Goal: Task Accomplishment & Management: Use online tool/utility

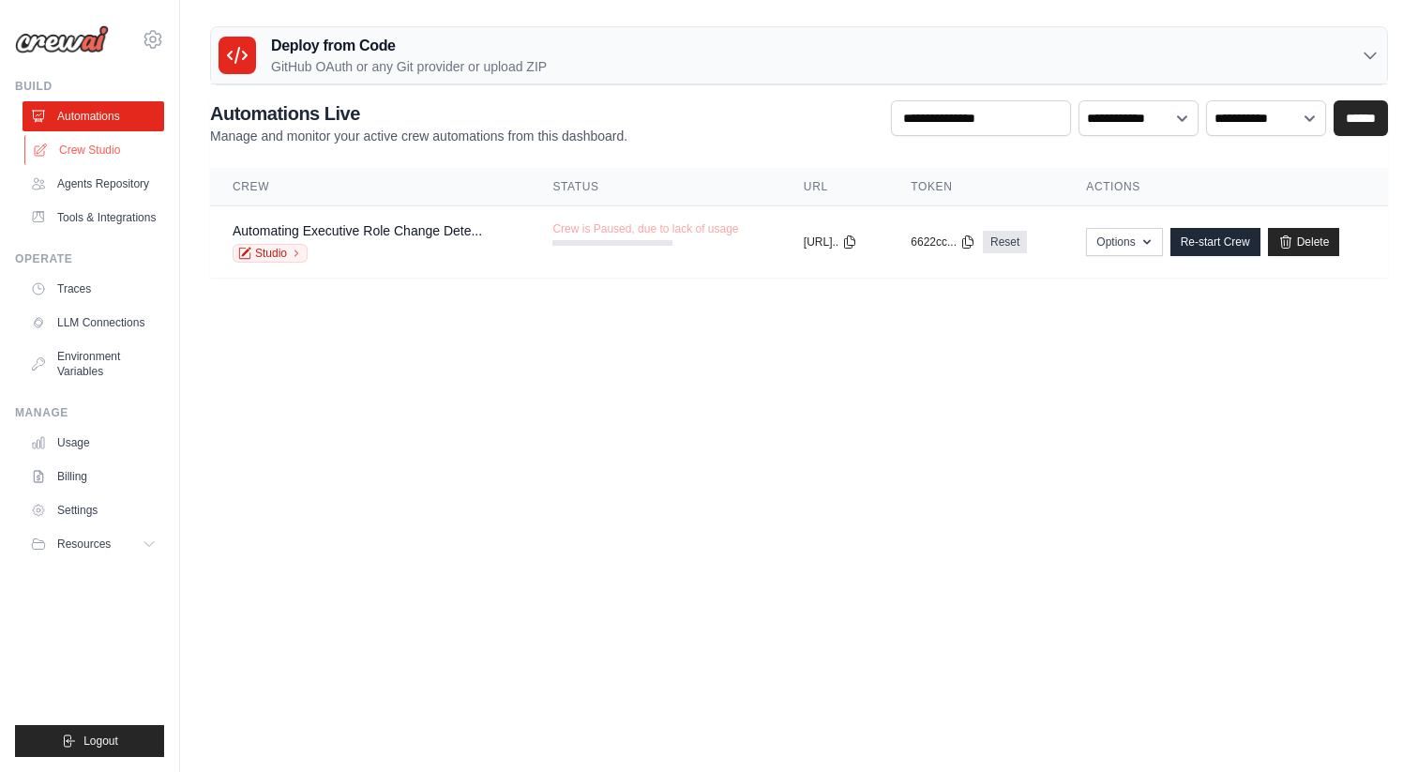
click at [88, 146] on link "Crew Studio" at bounding box center [95, 150] width 142 height 30
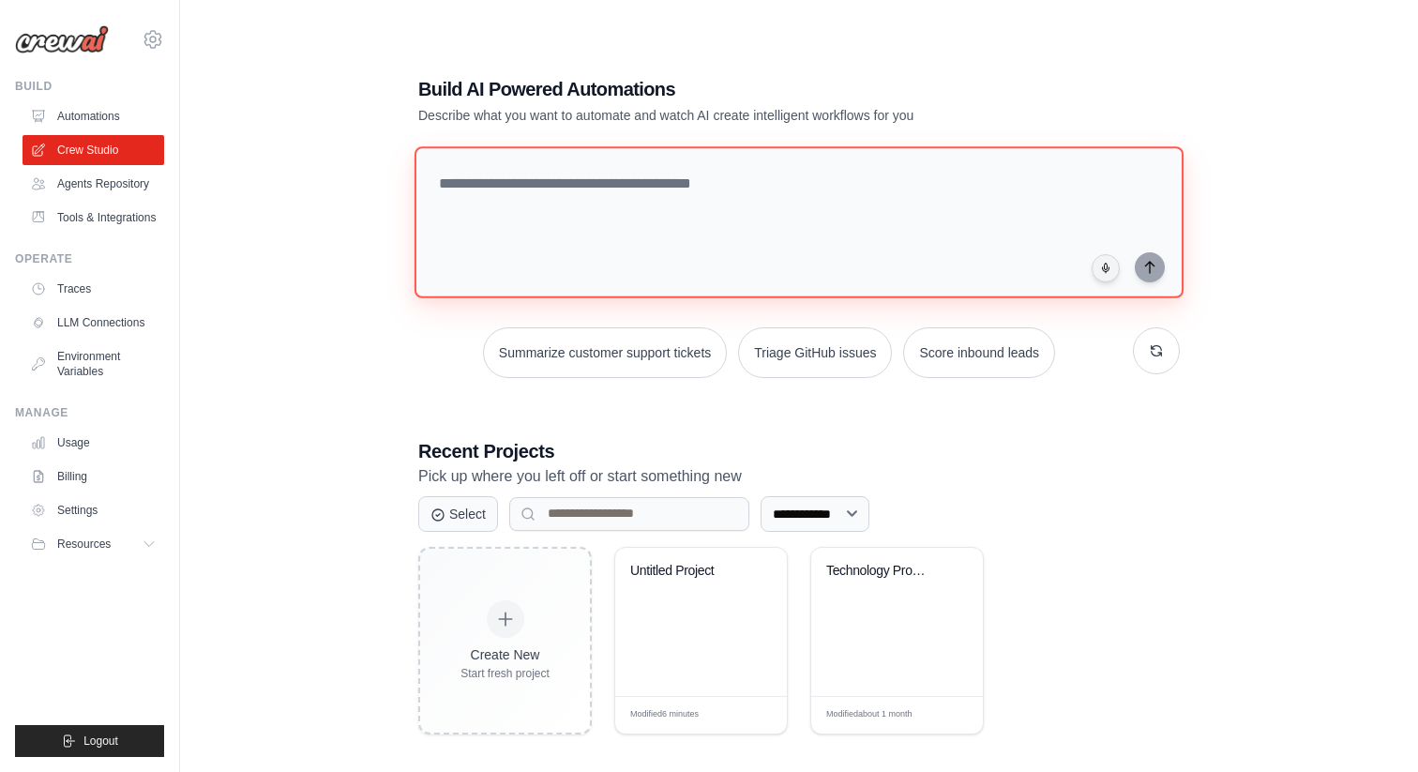
click at [595, 173] on textarea at bounding box center [798, 222] width 769 height 152
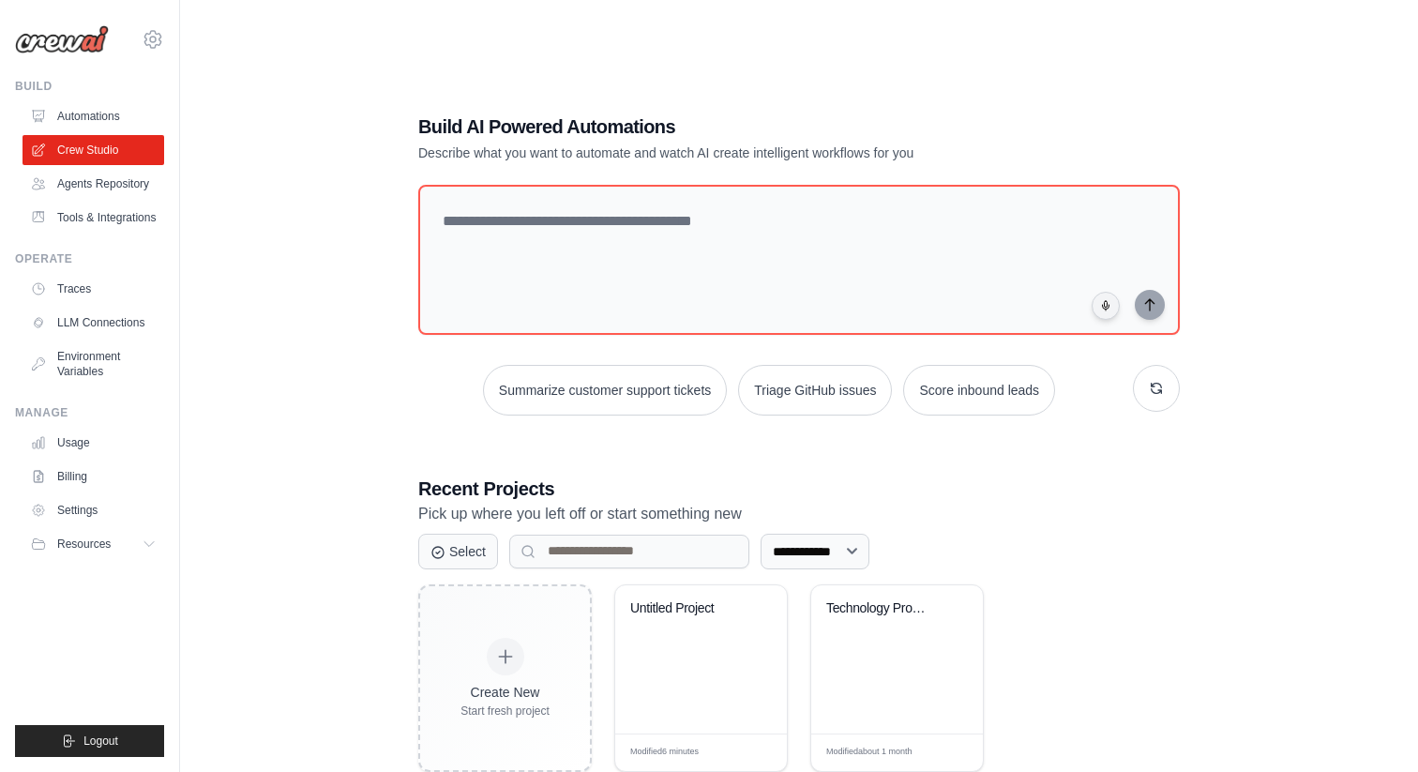
click at [349, 190] on div "**********" at bounding box center [799, 442] width 1178 height 772
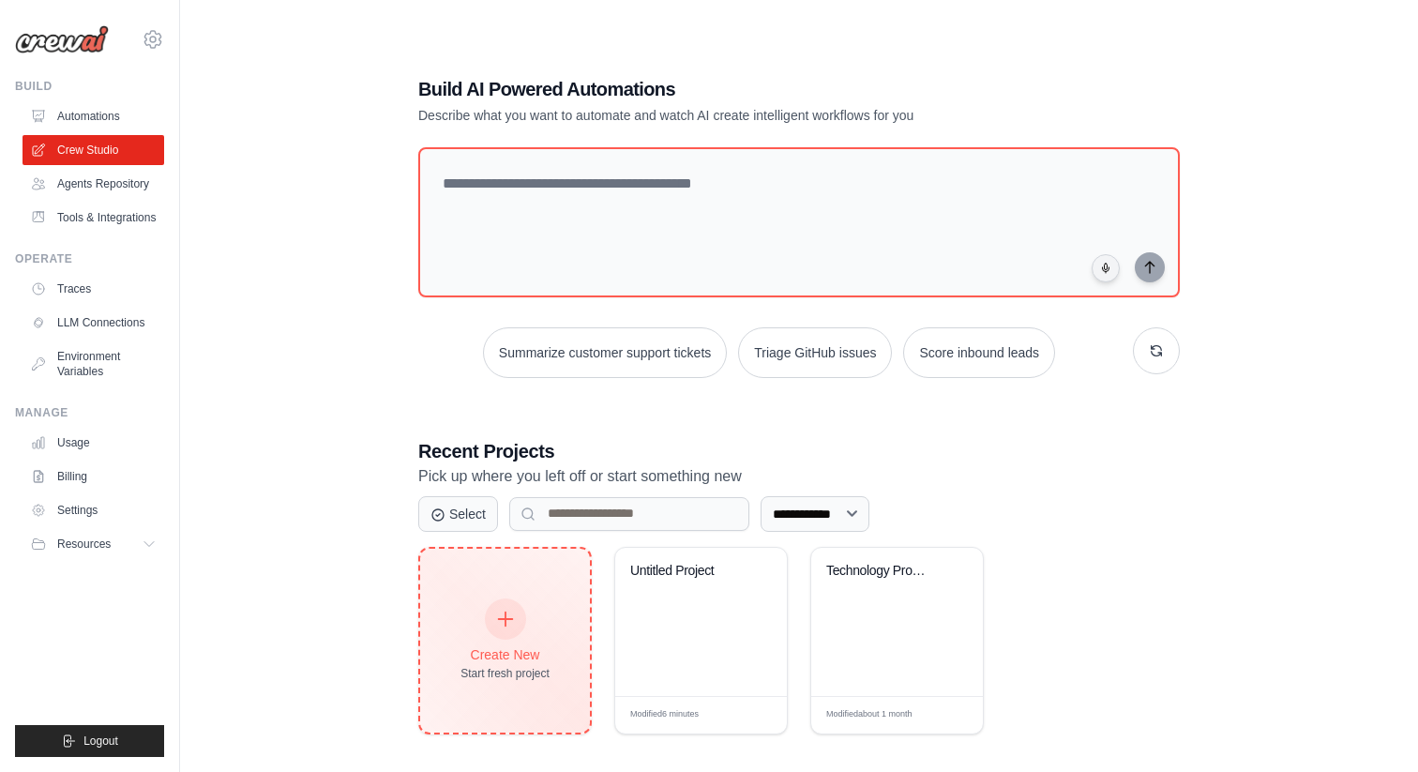
click at [538, 600] on div "Create New Start fresh project" at bounding box center [504, 640] width 89 height 81
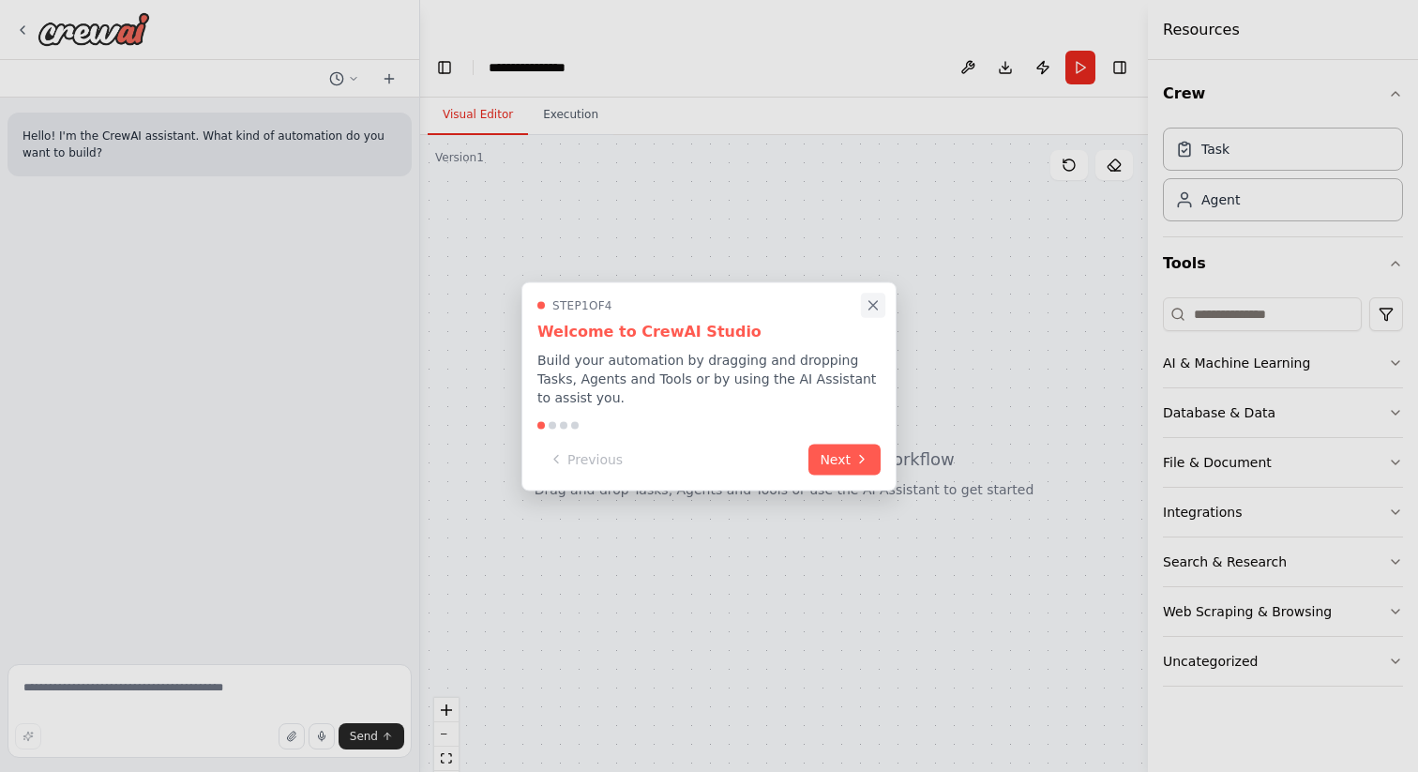
click at [873, 303] on icon "Close walkthrough" at bounding box center [873, 305] width 8 height 8
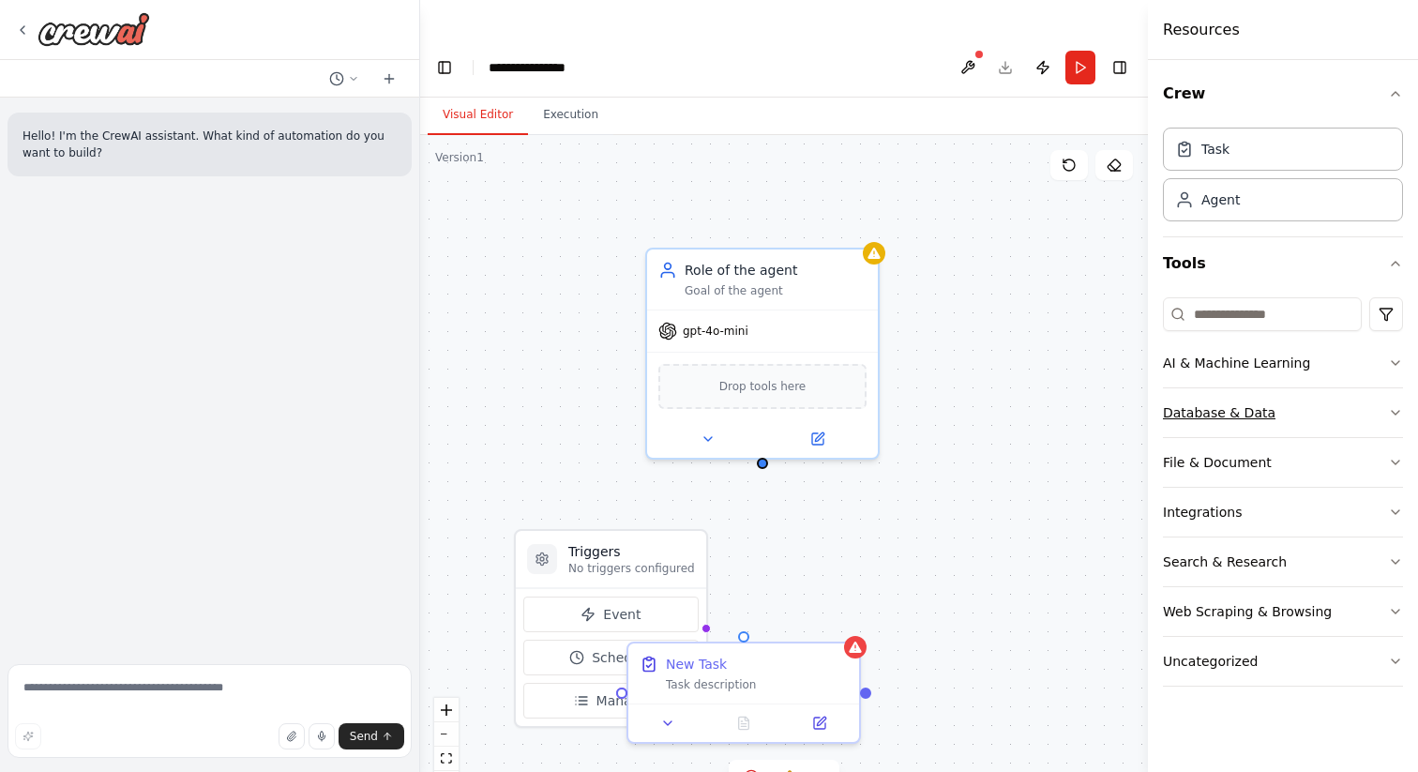
click at [1253, 403] on div "Database & Data" at bounding box center [1219, 412] width 113 height 19
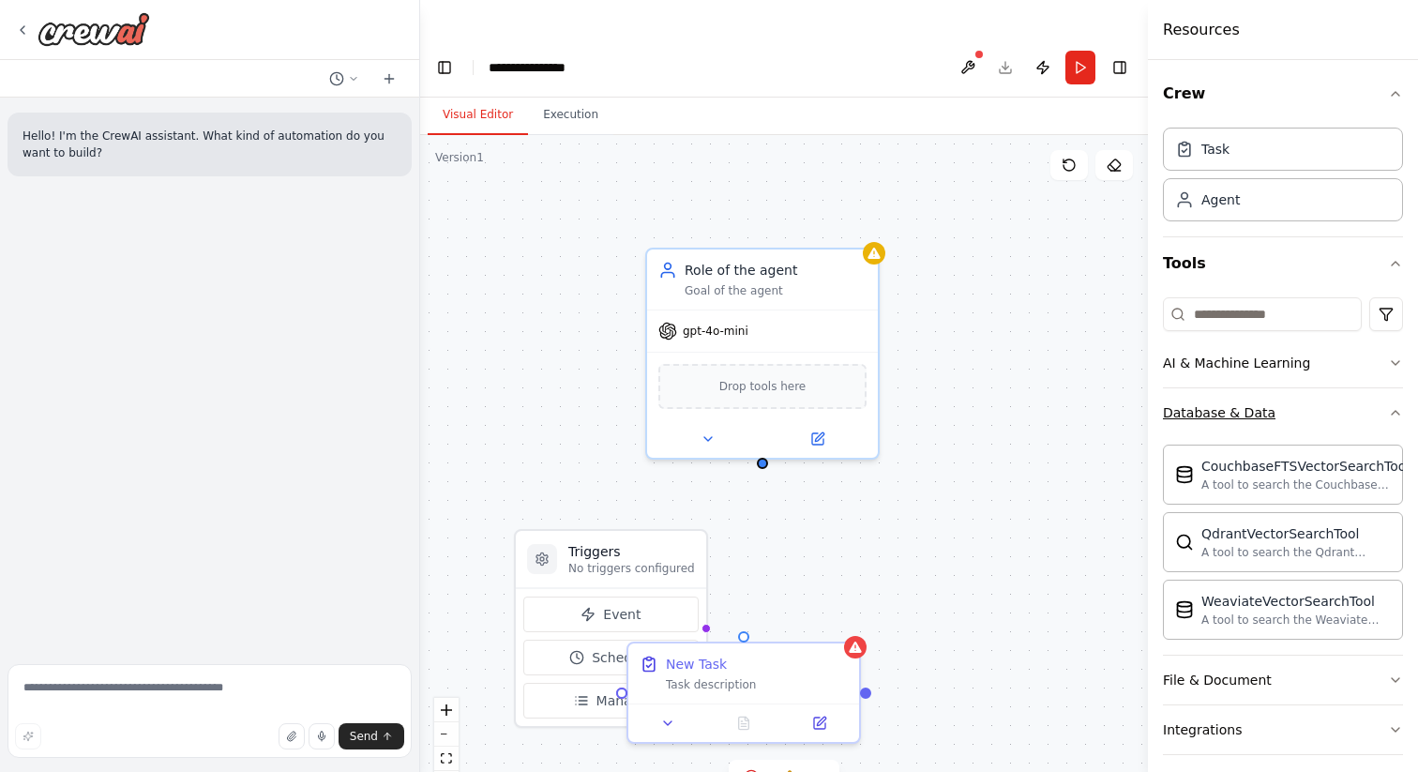
click at [1302, 422] on button "Database & Data" at bounding box center [1283, 412] width 240 height 49
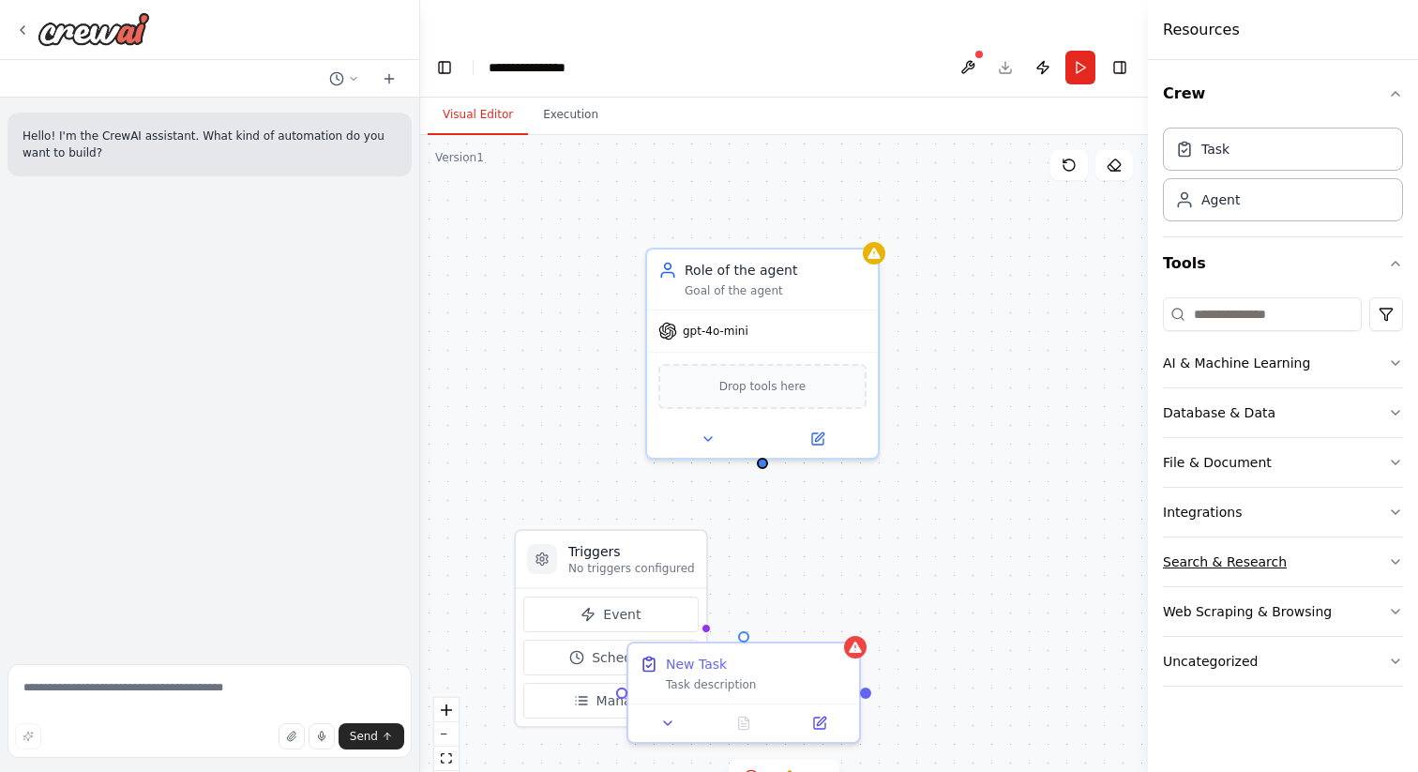
click at [1282, 548] on button "Search & Research" at bounding box center [1283, 561] width 240 height 49
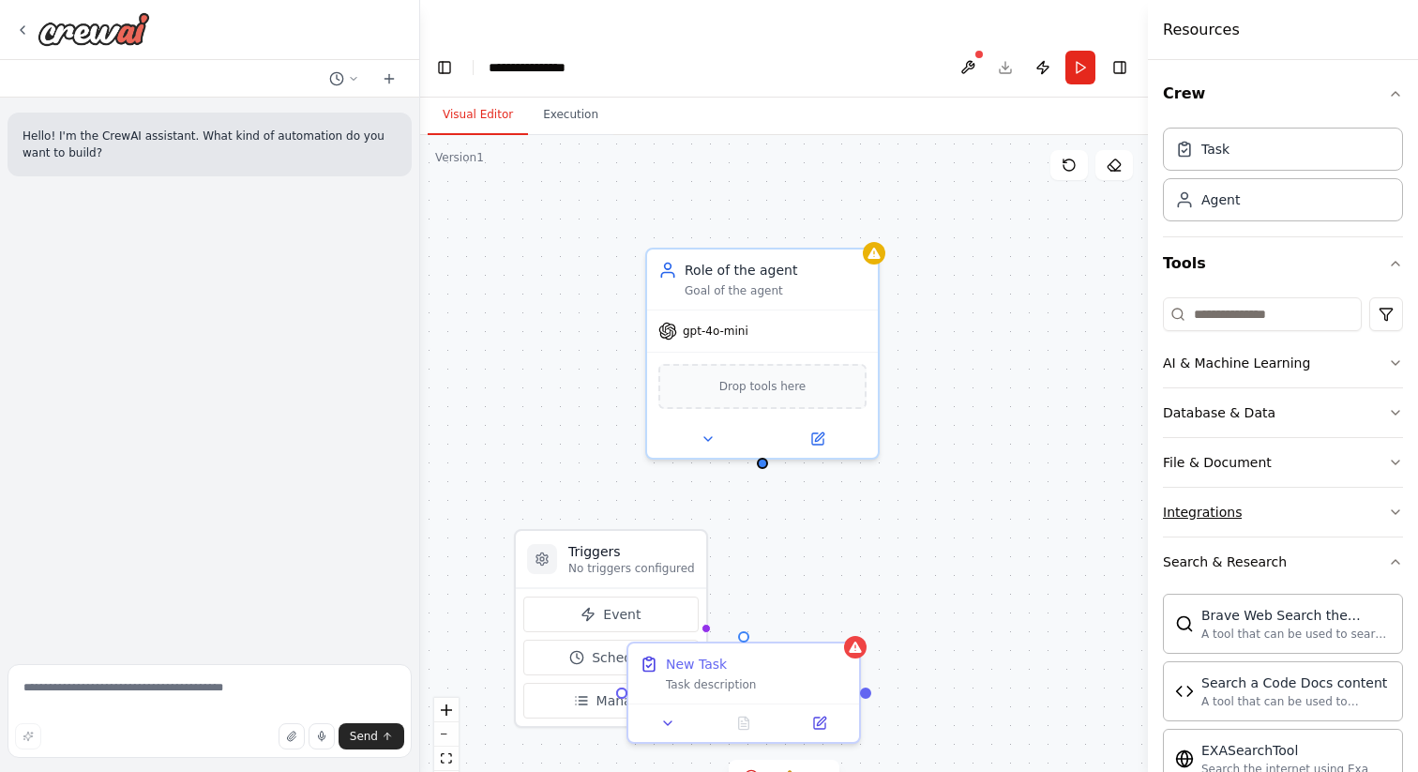
click at [1282, 500] on button "Integrations" at bounding box center [1283, 512] width 240 height 49
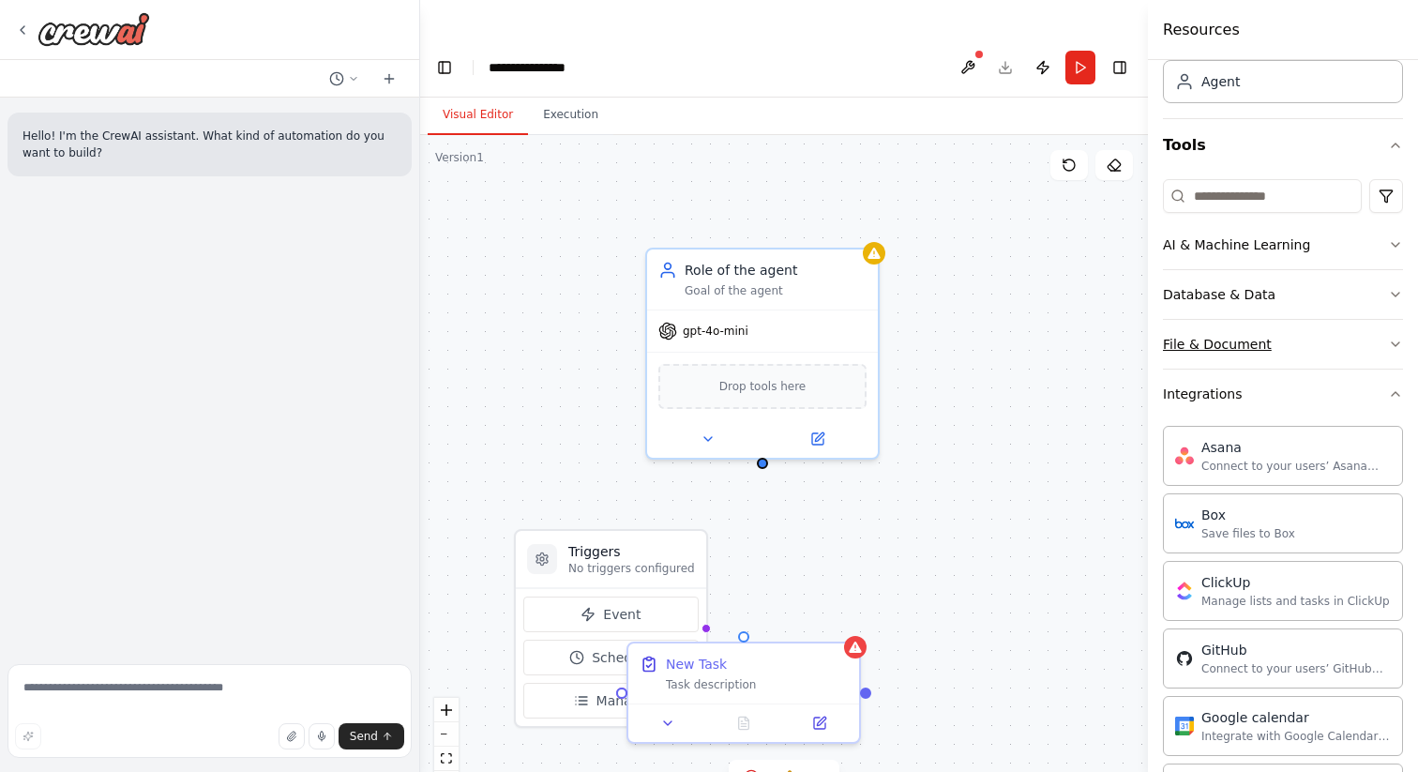
click at [1287, 356] on button "File & Document" at bounding box center [1283, 344] width 240 height 49
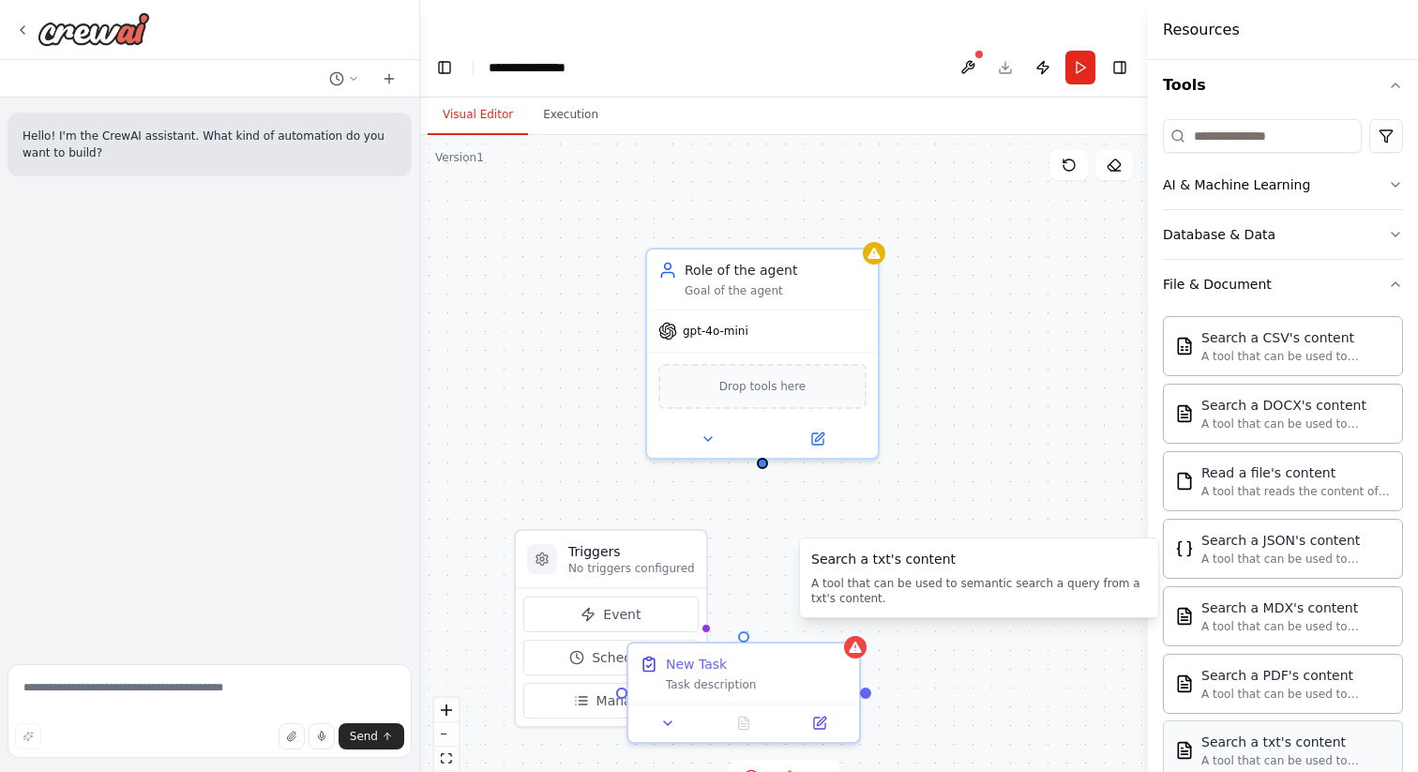
scroll to position [48, 0]
